Goal: Navigation & Orientation: Understand site structure

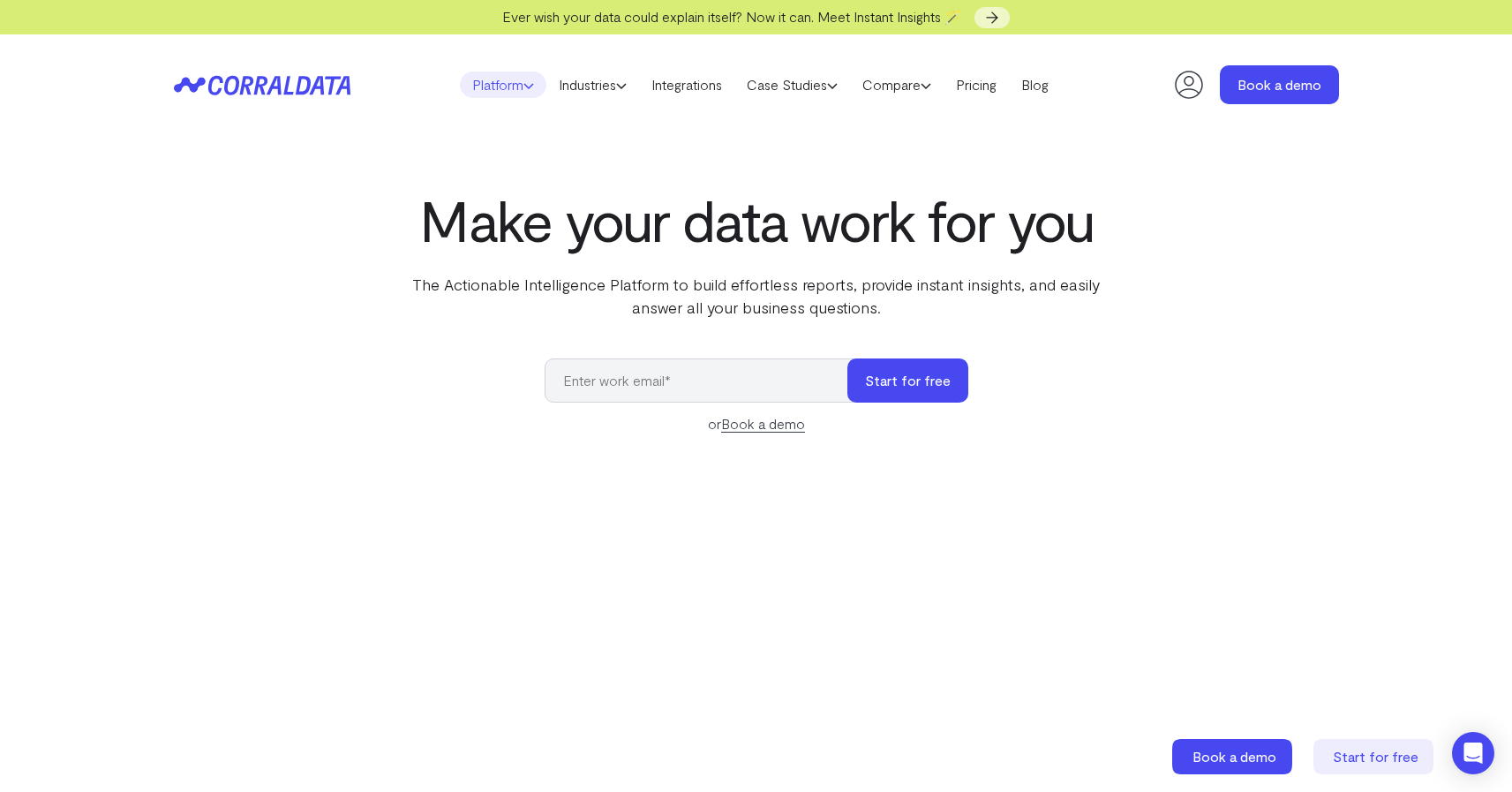
click at [517, 93] on link "Platform" at bounding box center [503, 84] width 87 height 26
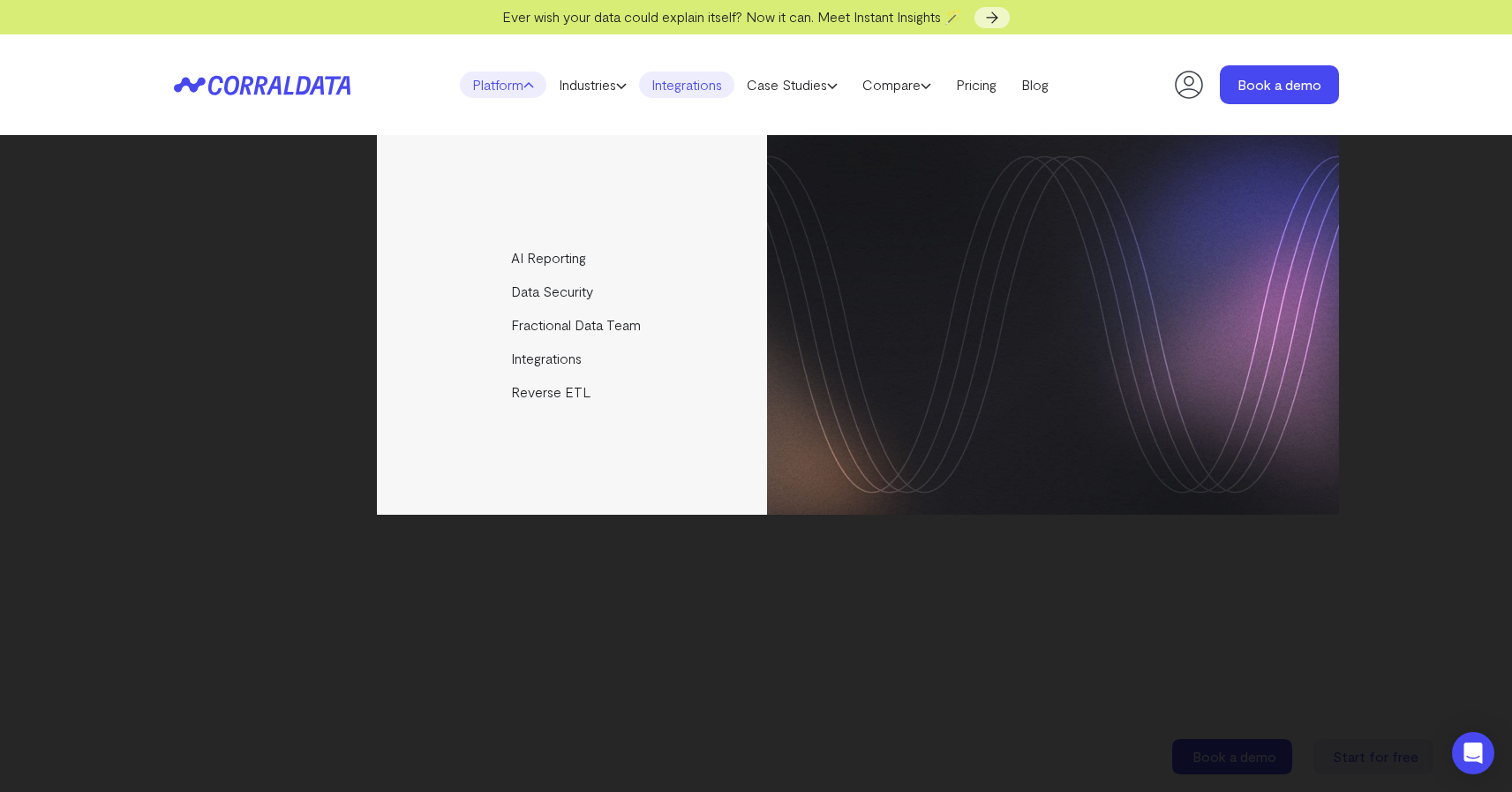
click at [649, 91] on link "Integrations" at bounding box center [686, 84] width 96 height 26
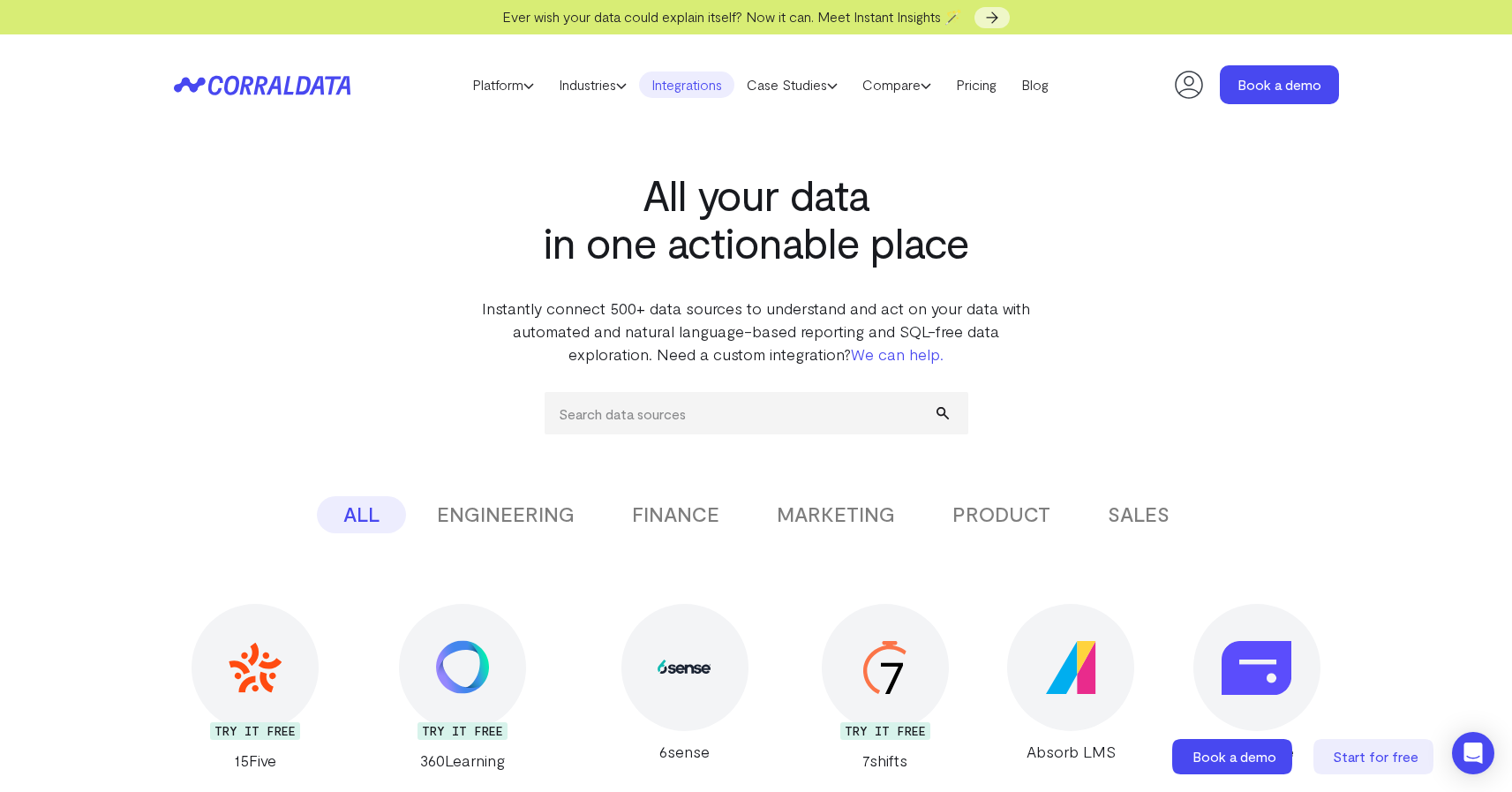
click at [596, 88] on link "Industries" at bounding box center [593, 84] width 93 height 26
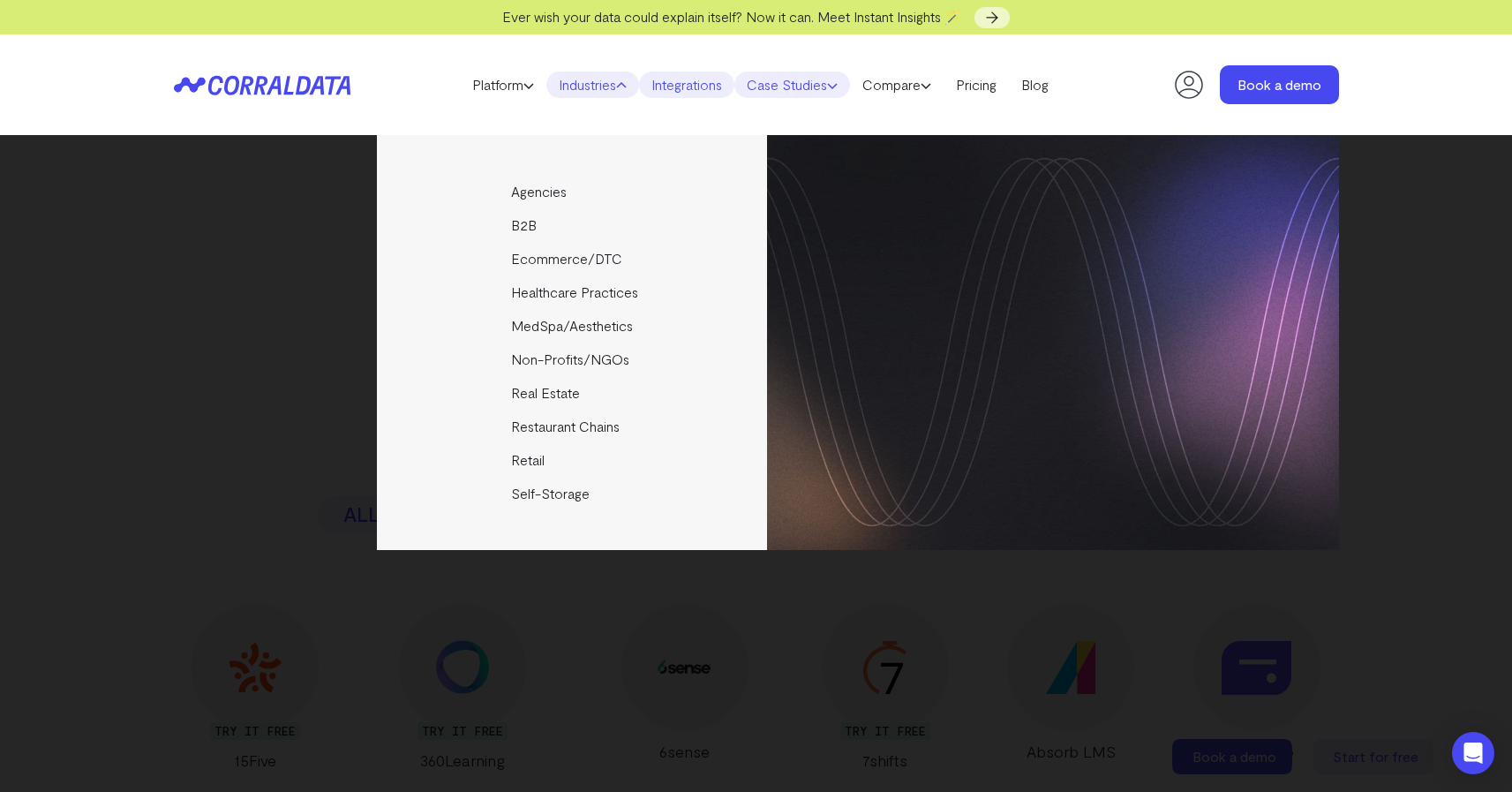
click at [786, 83] on link "Case Studies" at bounding box center [792, 84] width 116 height 26
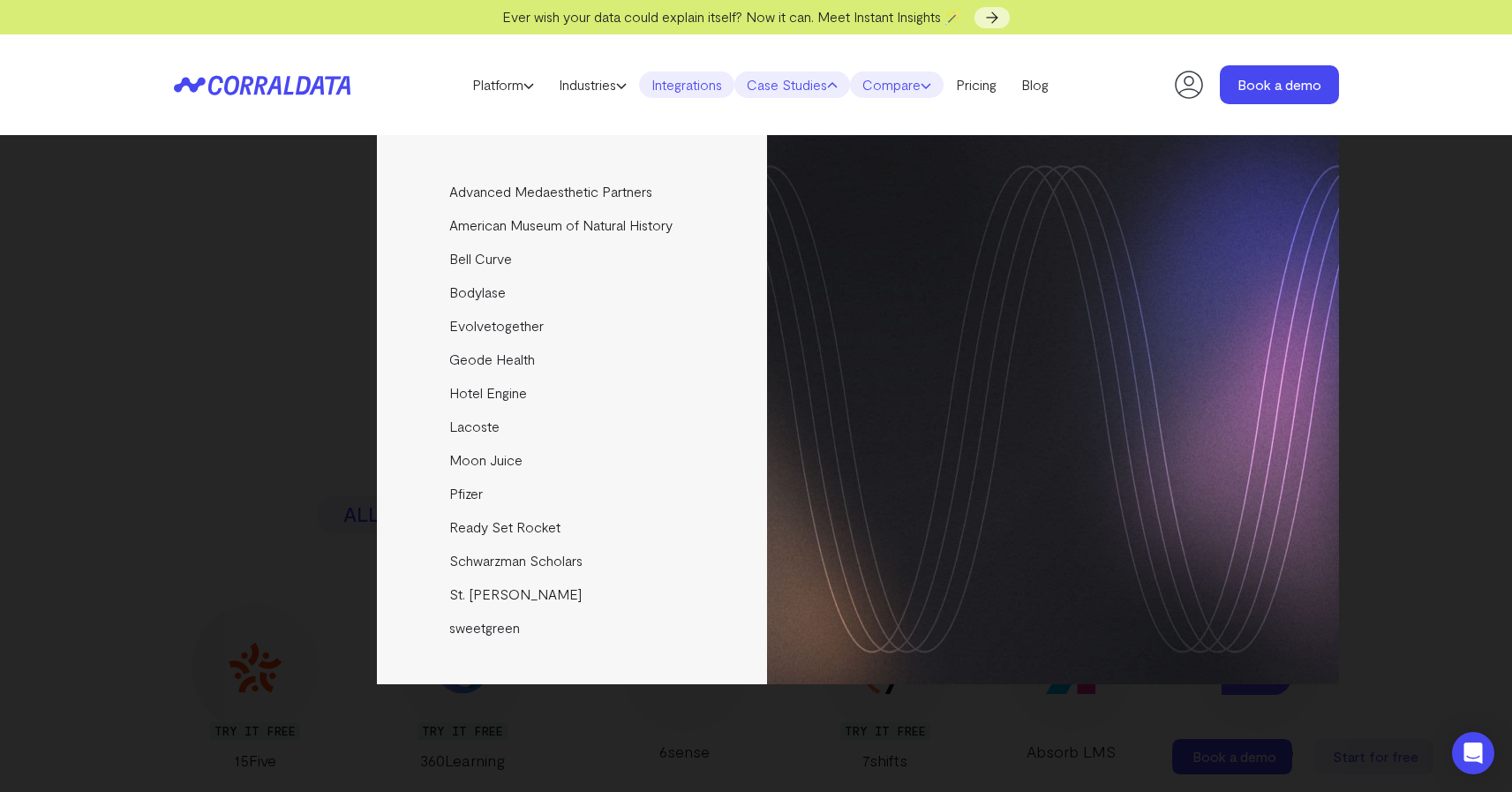
click at [927, 82] on link "Compare" at bounding box center [896, 84] width 94 height 26
